Goal: Information Seeking & Learning: Learn about a topic

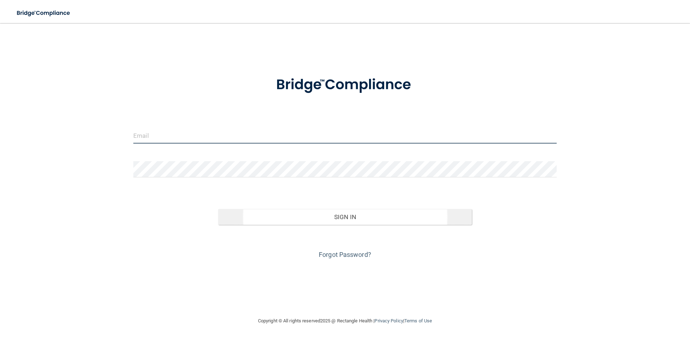
type input "[EMAIL_ADDRESS][DOMAIN_NAME]"
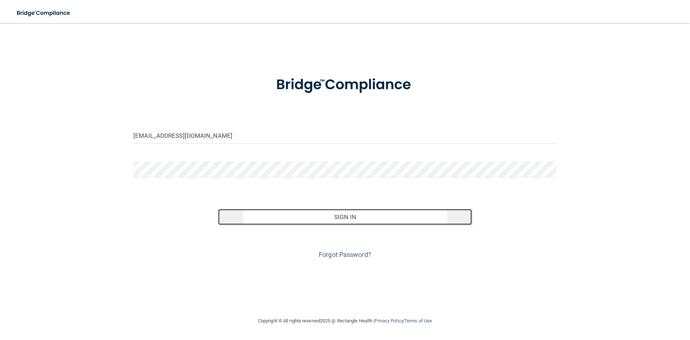
click at [353, 218] on button "Sign In" at bounding box center [345, 217] width 254 height 16
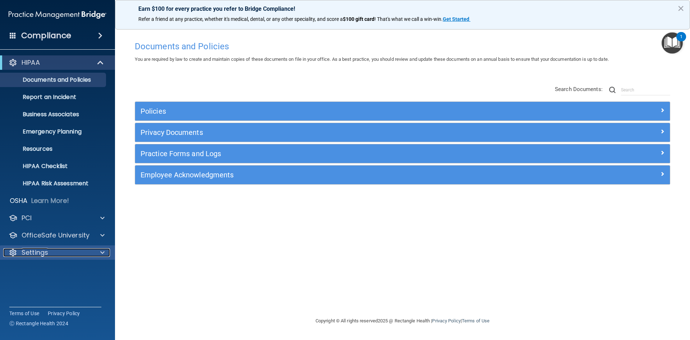
click at [65, 250] on div "Settings" at bounding box center [47, 252] width 89 height 9
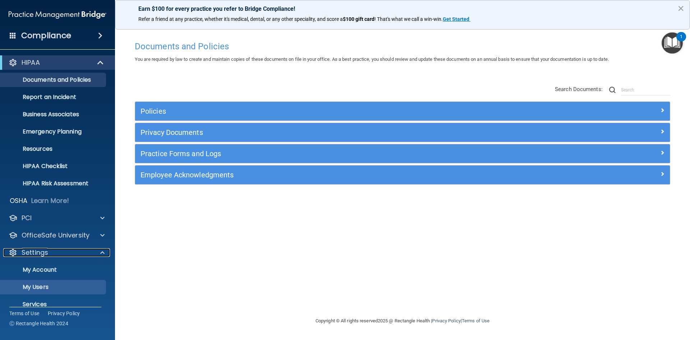
scroll to position [28, 0]
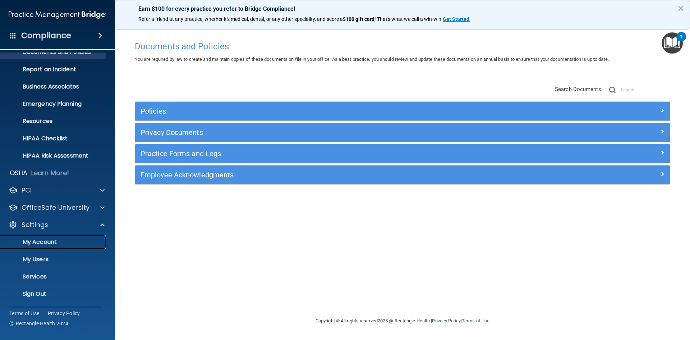
click at [80, 238] on p "My Account" at bounding box center [54, 241] width 98 height 7
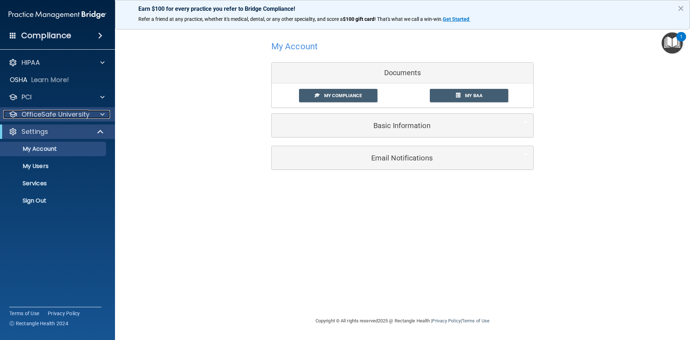
click at [60, 113] on p "OfficeSafe University" at bounding box center [56, 114] width 68 height 9
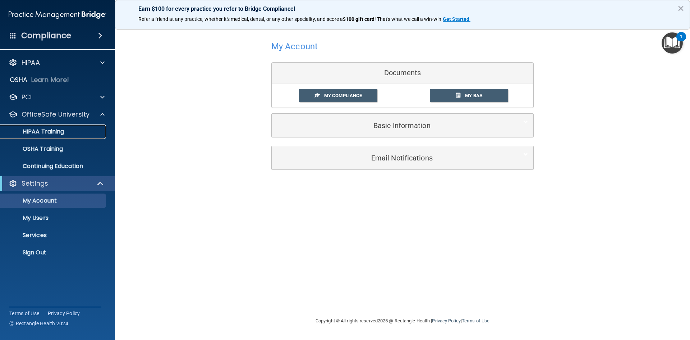
click at [66, 131] on div "HIPAA Training" at bounding box center [54, 131] width 98 height 7
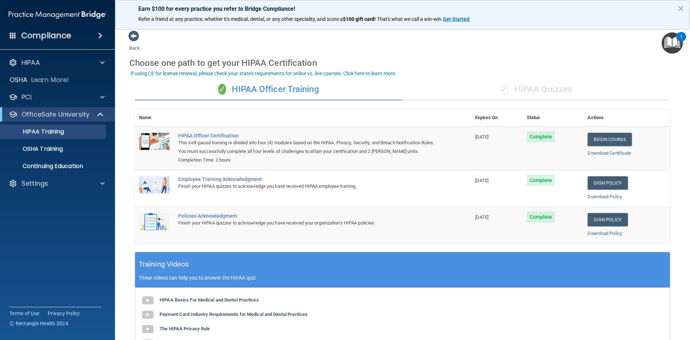
click at [532, 88] on div "✓ HIPAA Quizzes" at bounding box center [537, 90] width 268 height 22
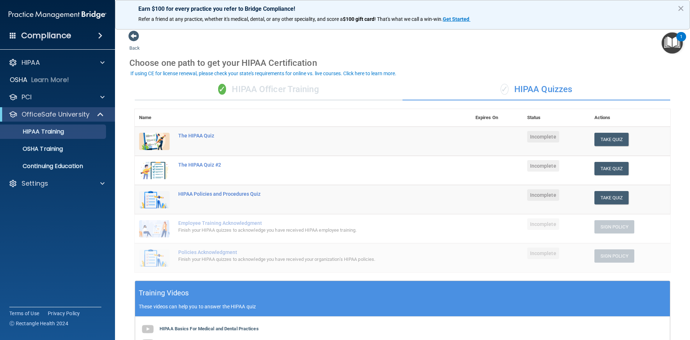
click at [299, 88] on div "✓ HIPAA Officer Training" at bounding box center [269, 90] width 268 height 22
